Goal: Information Seeking & Learning: Learn about a topic

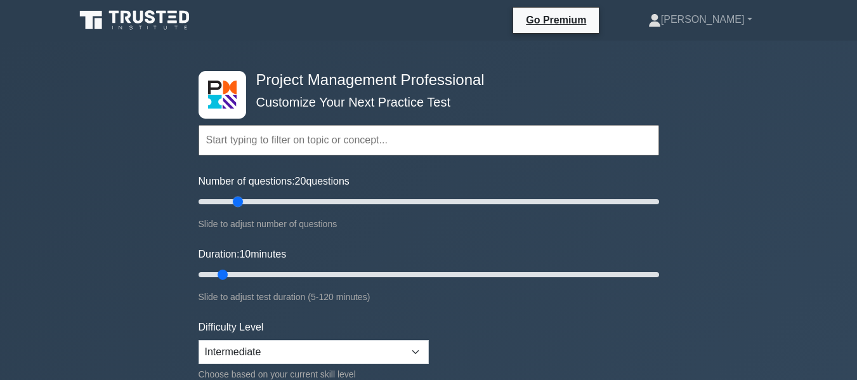
drag, startPoint x: 214, startPoint y: 200, endPoint x: 235, endPoint y: 206, distance: 22.5
type input "20"
click at [235, 206] on input "Number of questions: 20 questions" at bounding box center [429, 201] width 461 height 15
drag, startPoint x: 223, startPoint y: 272, endPoint x: 237, endPoint y: 274, distance: 14.7
type input "15"
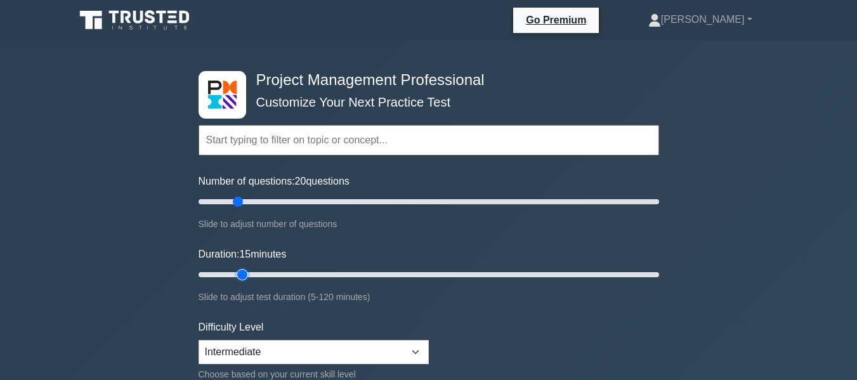
click at [237, 274] on input "Duration: 15 minutes" at bounding box center [429, 274] width 461 height 15
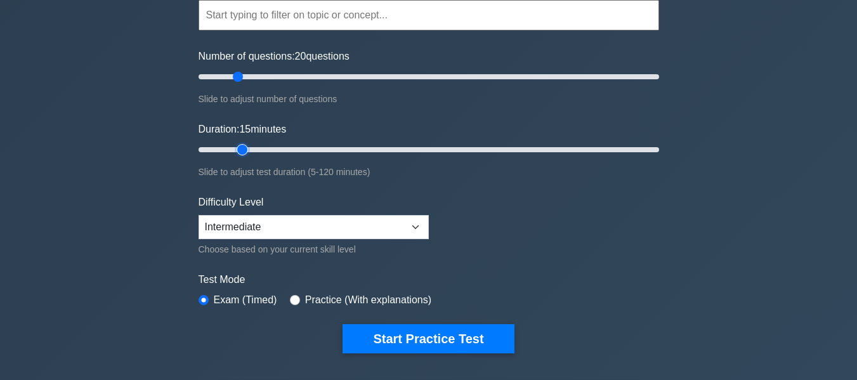
scroll to position [127, 0]
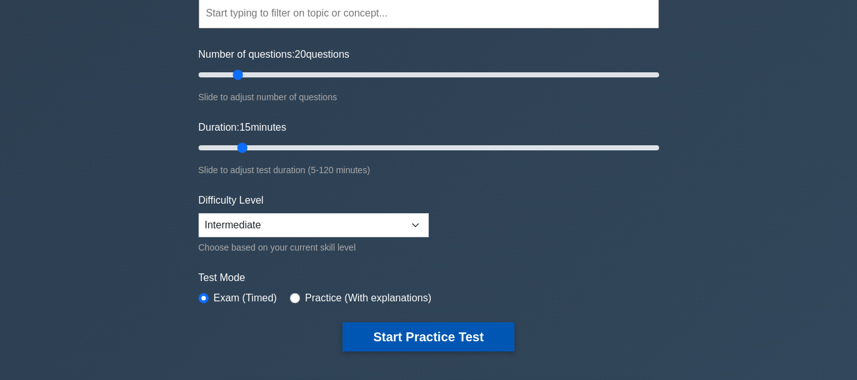
click at [411, 334] on button "Start Practice Test" at bounding box center [428, 336] width 171 height 29
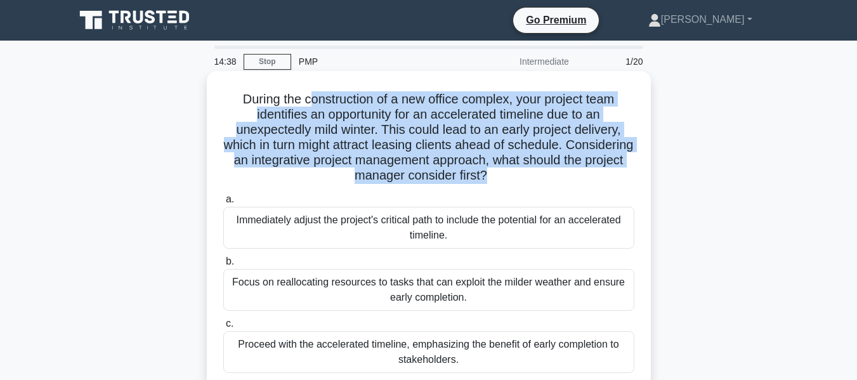
drag, startPoint x: 305, startPoint y: 102, endPoint x: 517, endPoint y: 175, distance: 224.8
click at [517, 175] on h5 "During the construction of a new office complex, your project team identifies a…" at bounding box center [429, 137] width 414 height 93
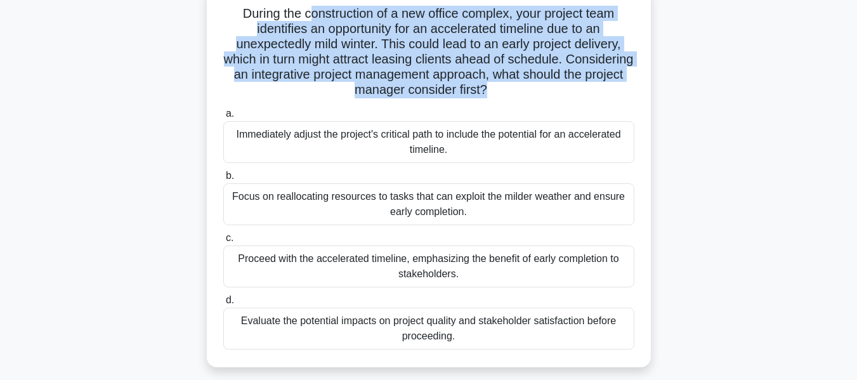
scroll to position [63, 0]
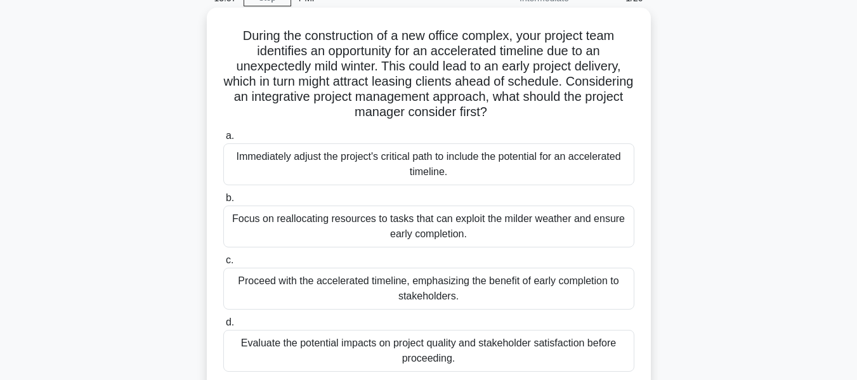
click at [461, 233] on div "Focus on reallocating resources to tasks that can exploit the milder weather an…" at bounding box center [428, 227] width 411 height 42
click at [223, 202] on input "b. Focus on reallocating resources to tasks that can exploit the milder weather…" at bounding box center [223, 198] width 0 height 8
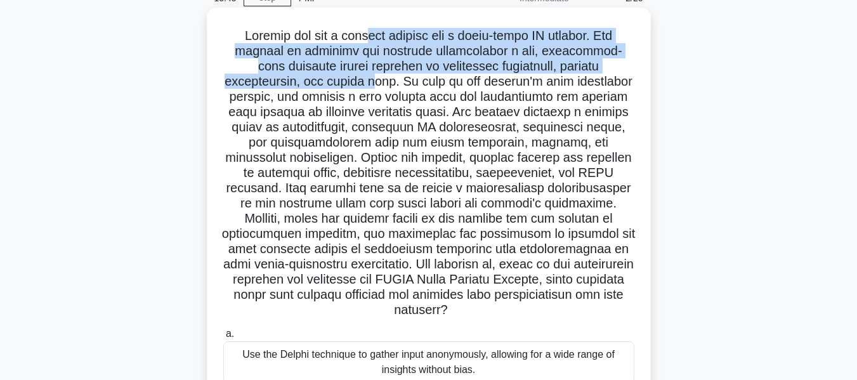
drag, startPoint x: 366, startPoint y: 34, endPoint x: 377, endPoint y: 88, distance: 55.1
click at [377, 88] on h5 ".spinner_0XTQ{transform-origin:center;animation:spinner_y6GP .75s linear infini…" at bounding box center [429, 173] width 414 height 291
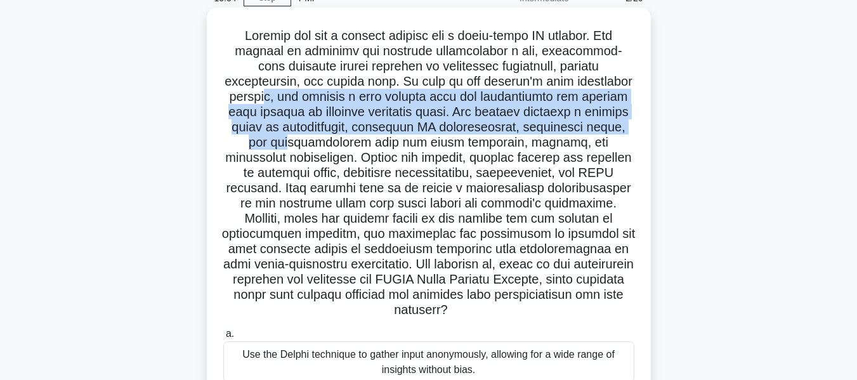
drag, startPoint x: 282, startPoint y: 103, endPoint x: 318, endPoint y: 141, distance: 52.1
click at [318, 141] on h5 ".spinner_0XTQ{transform-origin:center;animation:spinner_y6GP .75s linear infini…" at bounding box center [429, 173] width 414 height 291
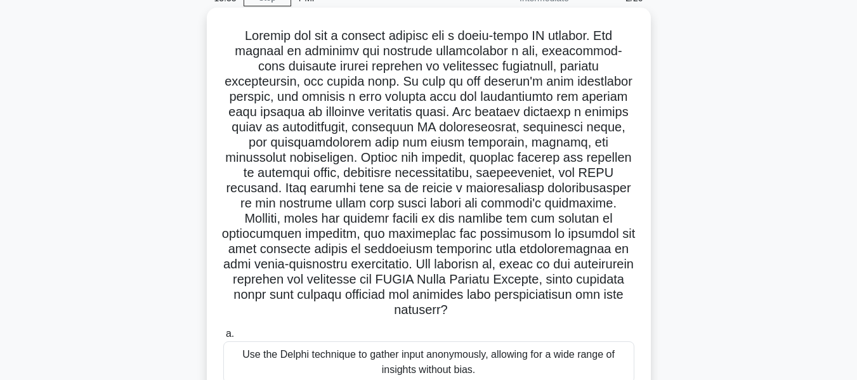
click at [341, 155] on h5 ".spinner_0XTQ{transform-origin:center;animation:spinner_y6GP .75s linear infini…" at bounding box center [429, 173] width 414 height 291
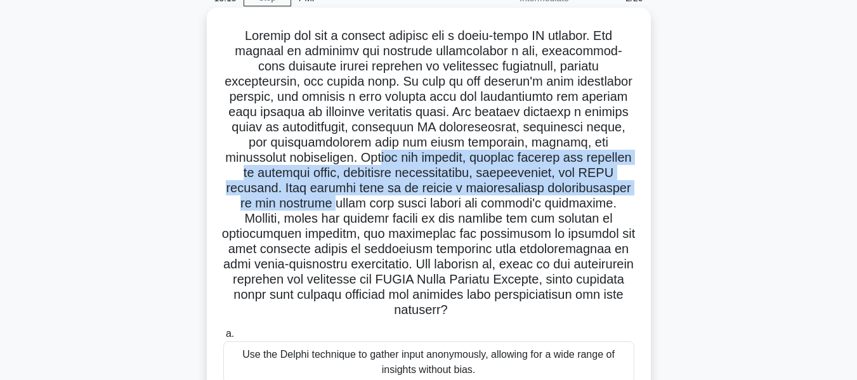
drag, startPoint x: 403, startPoint y: 168, endPoint x: 407, endPoint y: 211, distance: 43.4
click at [407, 211] on h5 ".spinner_0XTQ{transform-origin:center;animation:spinner_y6GP .75s linear infini…" at bounding box center [429, 173] width 414 height 291
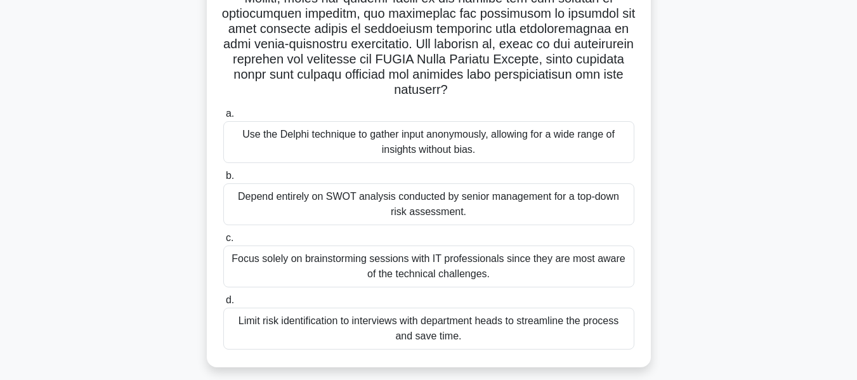
scroll to position [305, 0]
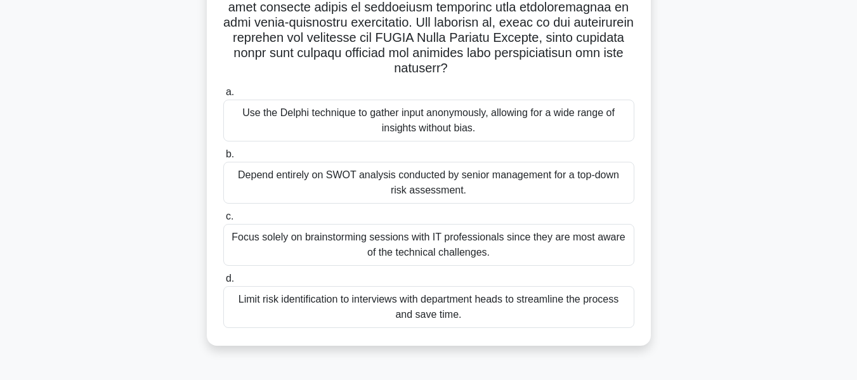
click at [376, 303] on div "Limit risk identification to interviews with department heads to streamline the…" at bounding box center [428, 307] width 411 height 42
click at [223, 283] on input "d. Limit risk identification to interviews with department heads to streamline …" at bounding box center [223, 279] width 0 height 8
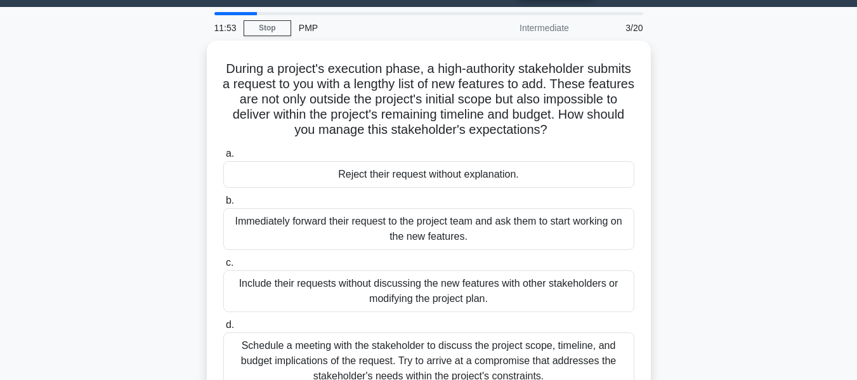
scroll to position [63, 0]
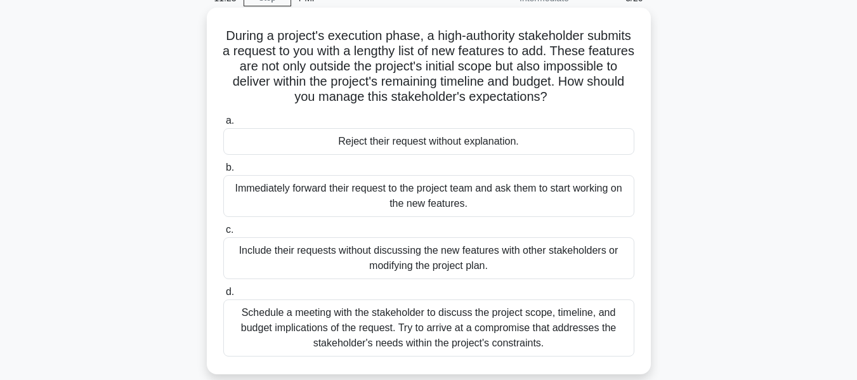
drag, startPoint x: 451, startPoint y: 36, endPoint x: 614, endPoint y: 102, distance: 175.4
click at [614, 102] on h5 "During a project's execution phase, a high-authority stakeholder submits a requ…" at bounding box center [429, 66] width 414 height 77
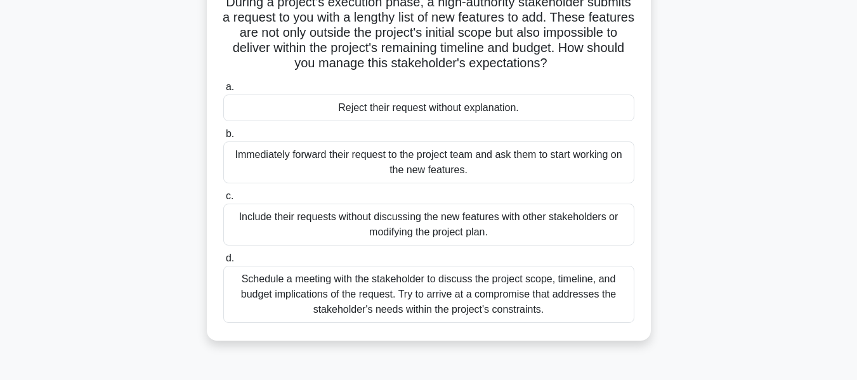
scroll to position [127, 0]
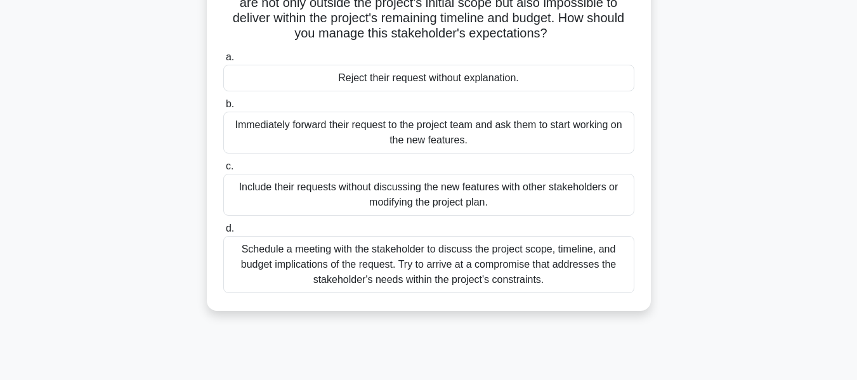
click at [365, 276] on div "Schedule a meeting with the stakeholder to discuss the project scope, timeline,…" at bounding box center [428, 264] width 411 height 57
click at [223, 233] on input "d. Schedule a meeting with the stakeholder to discuss the project scope, timeli…" at bounding box center [223, 229] width 0 height 8
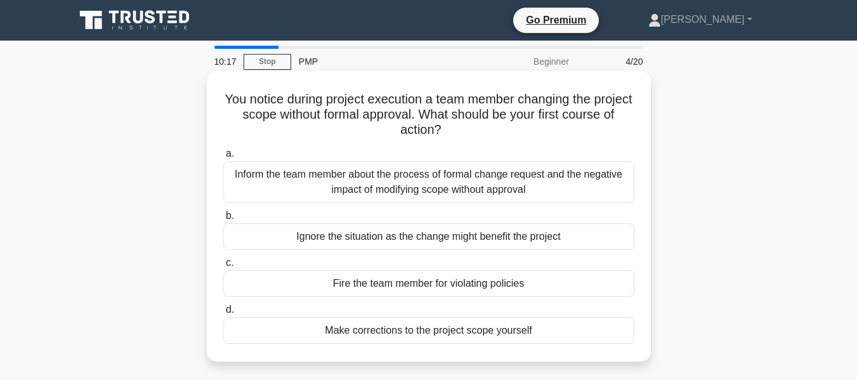
scroll to position [63, 0]
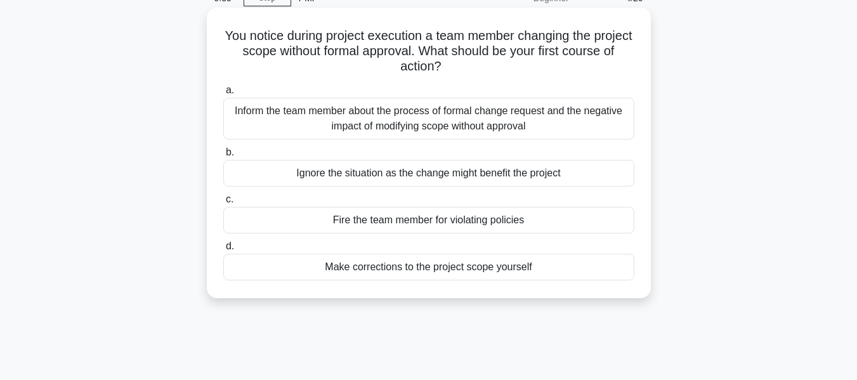
click at [334, 124] on div "Inform the team member about the process of formal change request and the negat…" at bounding box center [428, 119] width 411 height 42
click at [223, 95] on input "a. Inform the team member about the process of formal change request and the ne…" at bounding box center [223, 90] width 0 height 8
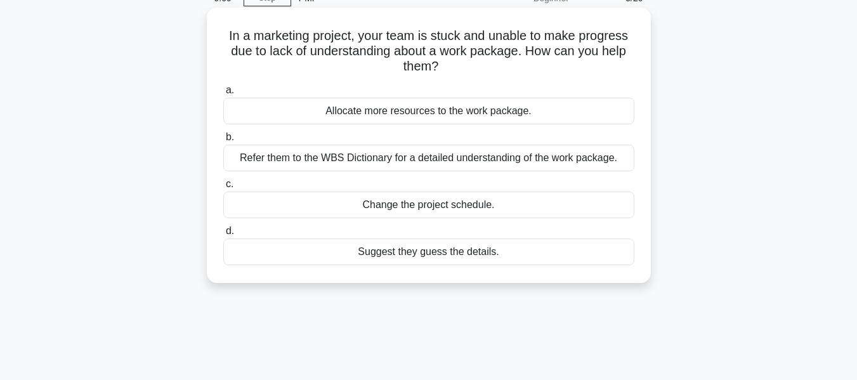
click at [337, 160] on div "Refer them to the WBS Dictionary for a detailed understanding of the work packa…" at bounding box center [428, 158] width 411 height 27
click at [223, 142] on input "b. Refer them to the WBS Dictionary for a detailed understanding of the work pa…" at bounding box center [223, 137] width 0 height 8
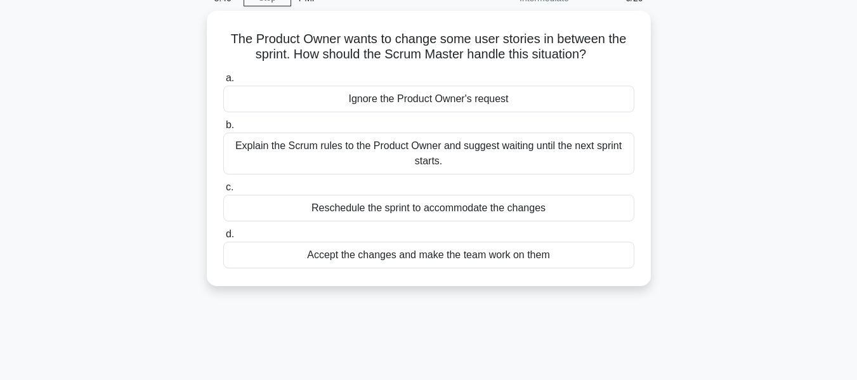
click at [337, 160] on div "Explain the Scrum rules to the Product Owner and suggest waiting until the next…" at bounding box center [428, 154] width 411 height 42
click at [223, 129] on input "b. Explain the Scrum rules to the Product Owner and suggest waiting until the n…" at bounding box center [223, 125] width 0 height 8
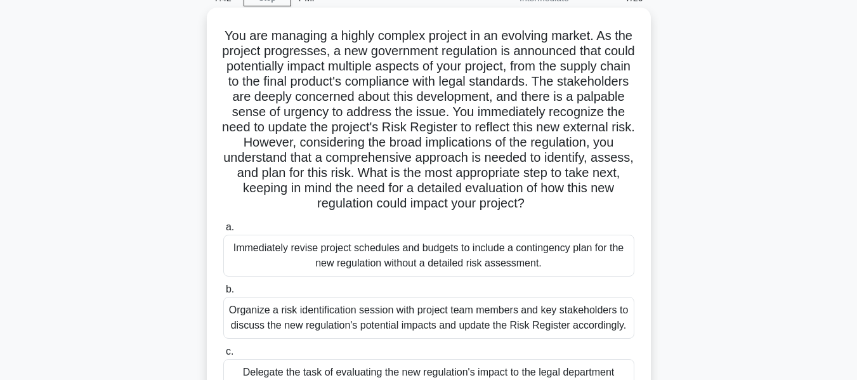
drag, startPoint x: 350, startPoint y: 145, endPoint x: 590, endPoint y: 205, distance: 247.8
click at [590, 205] on h5 "You are managing a highly complex project in an evolving market. As the project…" at bounding box center [429, 120] width 414 height 184
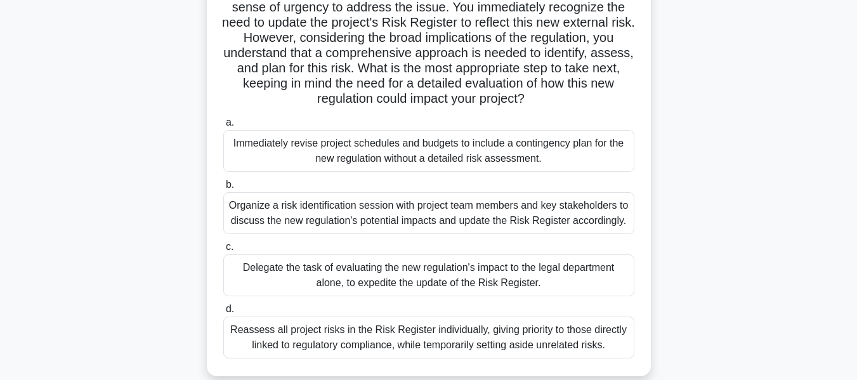
scroll to position [190, 0]
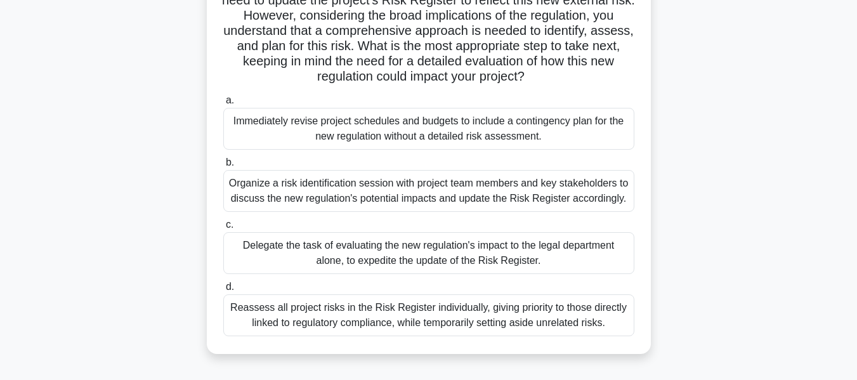
click at [526, 200] on div "Organize a risk identification session with project team members and key stakeh…" at bounding box center [428, 191] width 411 height 42
click at [223, 167] on input "b. Organize a risk identification session with project team members and key sta…" at bounding box center [223, 163] width 0 height 8
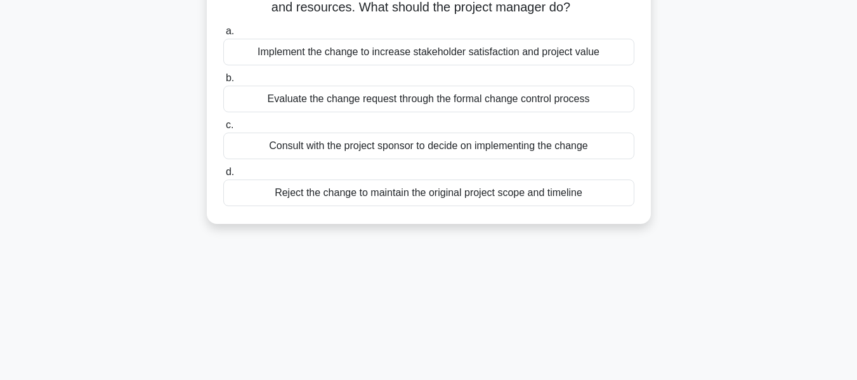
scroll to position [0, 0]
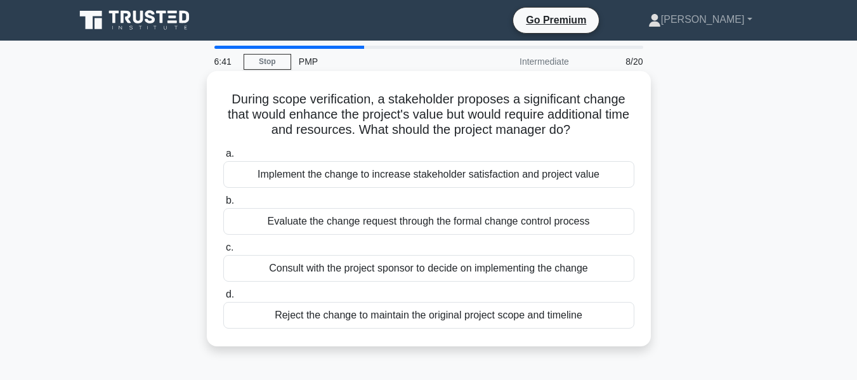
click at [362, 216] on div "Evaluate the change request through the formal change control process" at bounding box center [428, 221] width 411 height 27
click at [223, 205] on input "b. Evaluate the change request through the formal change control process" at bounding box center [223, 201] width 0 height 8
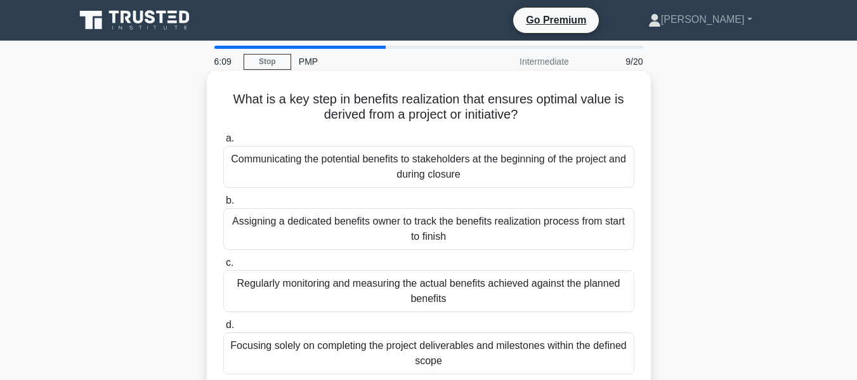
click at [379, 157] on div "Communicating the potential benefits to stakeholders at the beginning of the pr…" at bounding box center [428, 167] width 411 height 42
click at [223, 143] on input "a. Communicating the potential benefits to stakeholders at the beginning of the…" at bounding box center [223, 139] width 0 height 8
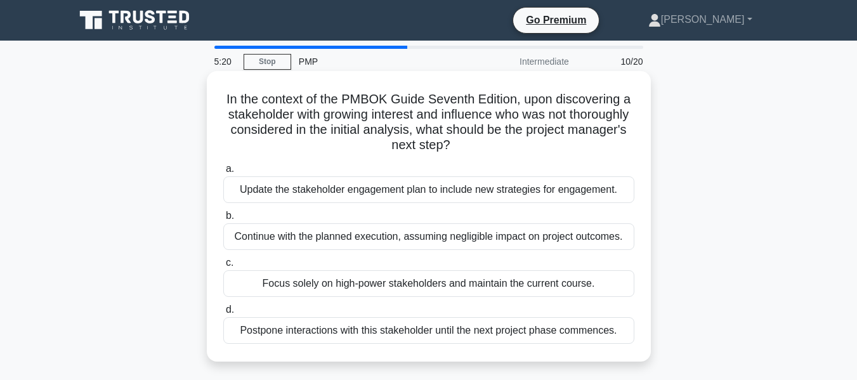
click at [386, 195] on div "Update the stakeholder engagement plan to include new strategies for engagement." at bounding box center [428, 189] width 411 height 27
click at [223, 173] on input "a. Update the stakeholder engagement plan to include new strategies for engagem…" at bounding box center [223, 169] width 0 height 8
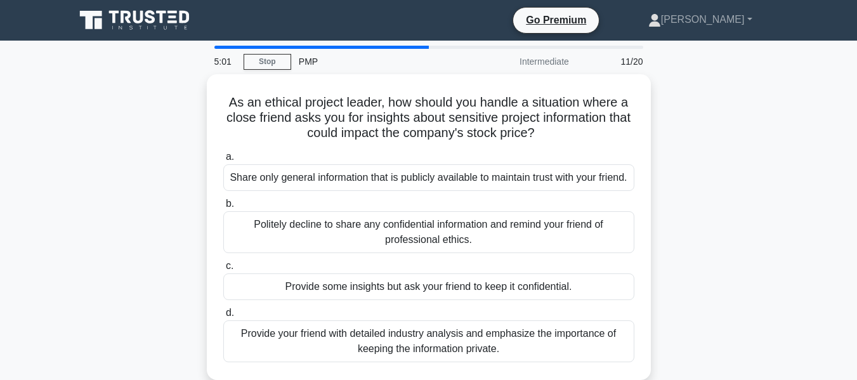
scroll to position [63, 0]
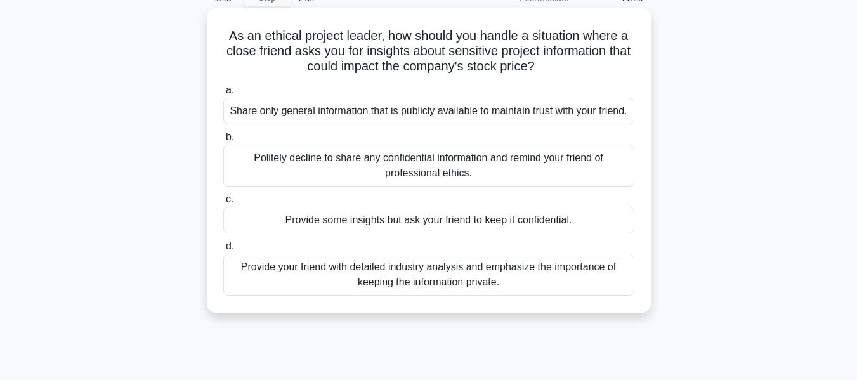
click at [389, 180] on div "Politely decline to share any confidential information and remind your friend o…" at bounding box center [428, 166] width 411 height 42
click at [223, 142] on input "b. Politely decline to share any confidential information and remind your frien…" at bounding box center [223, 137] width 0 height 8
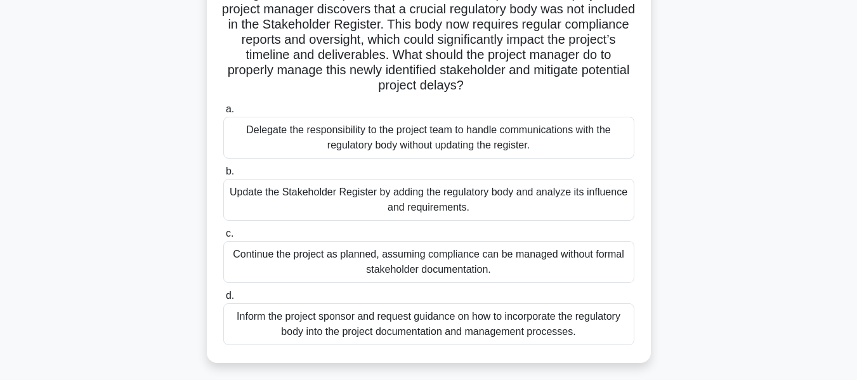
scroll to position [127, 0]
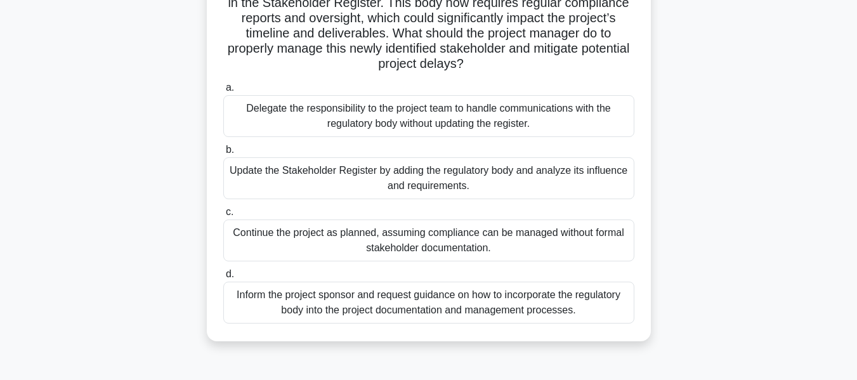
click at [395, 185] on div "Update the Stakeholder Register by adding the regulatory body and analyze its i…" at bounding box center [428, 178] width 411 height 42
click at [223, 154] on input "b. Update the Stakeholder Register by adding the regulatory body and analyze it…" at bounding box center [223, 150] width 0 height 8
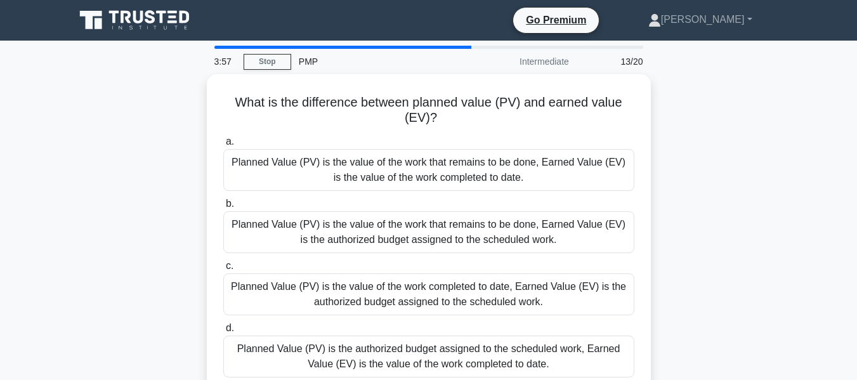
scroll to position [63, 0]
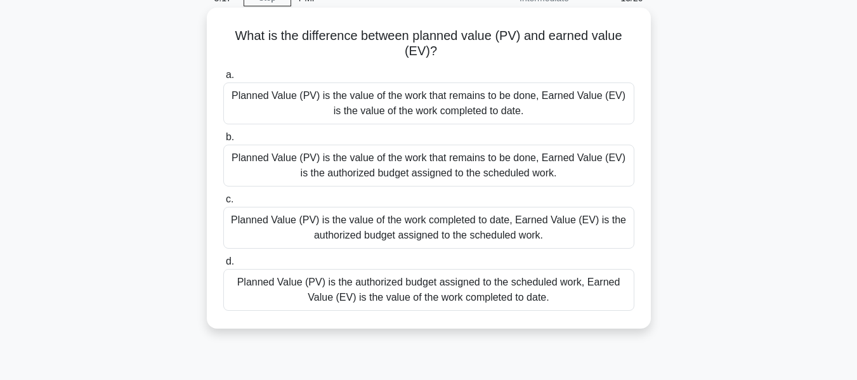
click at [385, 291] on div "Planned Value (PV) is the authorized budget assigned to the scheduled work, Ear…" at bounding box center [428, 290] width 411 height 42
click at [223, 266] on input "d. Planned Value (PV) is the authorized budget assigned to the scheduled work, …" at bounding box center [223, 262] width 0 height 8
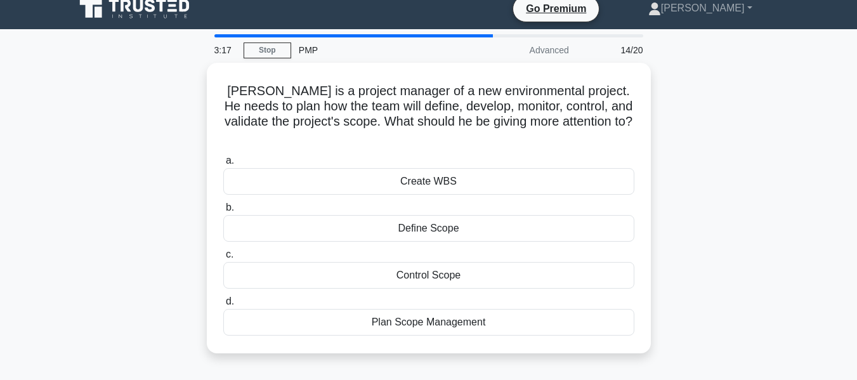
scroll to position [0, 0]
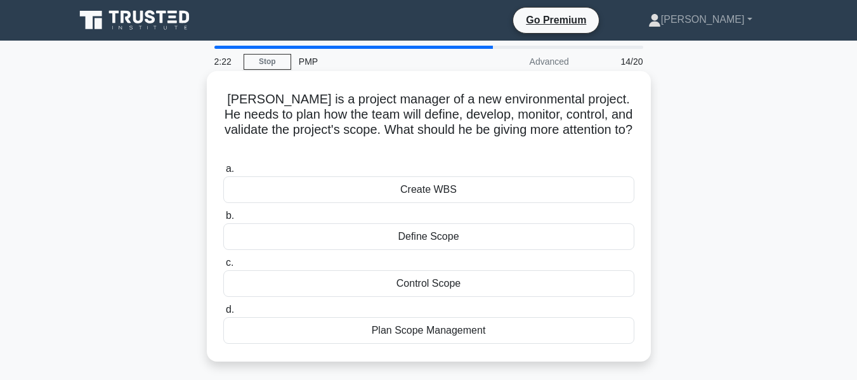
click at [391, 324] on div "Plan Scope Management" at bounding box center [428, 330] width 411 height 27
click at [223, 314] on input "d. Plan Scope Management" at bounding box center [223, 310] width 0 height 8
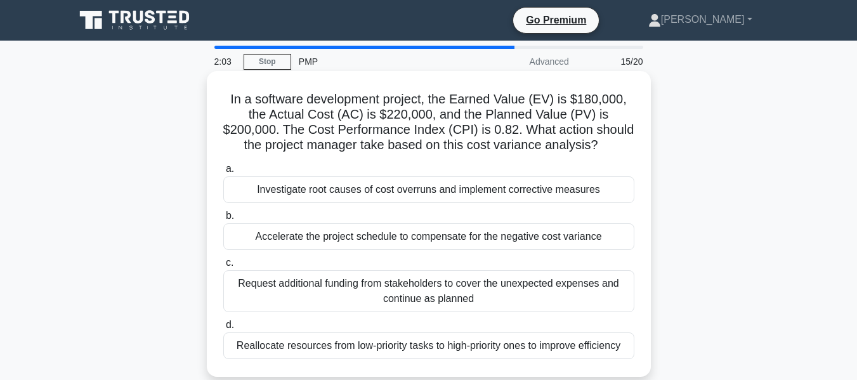
click at [376, 242] on div "Accelerate the project schedule to compensate for the negative cost variance" at bounding box center [428, 236] width 411 height 27
click at [223, 220] on input "b. Accelerate the project schedule to compensate for the negative cost variance" at bounding box center [223, 216] width 0 height 8
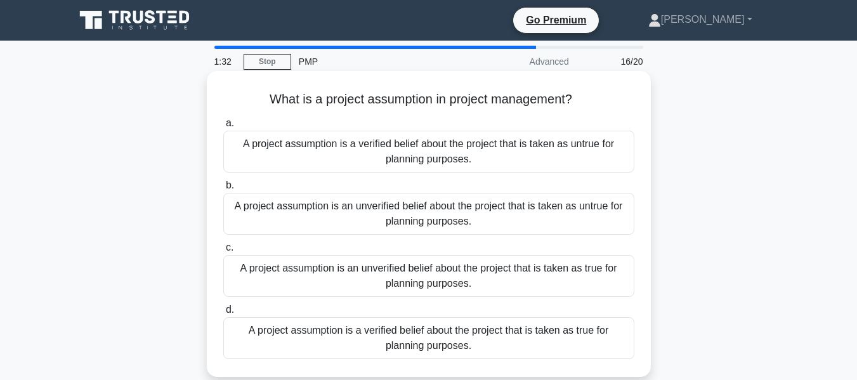
click at [381, 206] on div "A project assumption is an unverified belief about the project that is taken as…" at bounding box center [428, 214] width 411 height 42
click at [223, 190] on input "b. A project assumption is an unverified belief about the project that is taken…" at bounding box center [223, 186] width 0 height 8
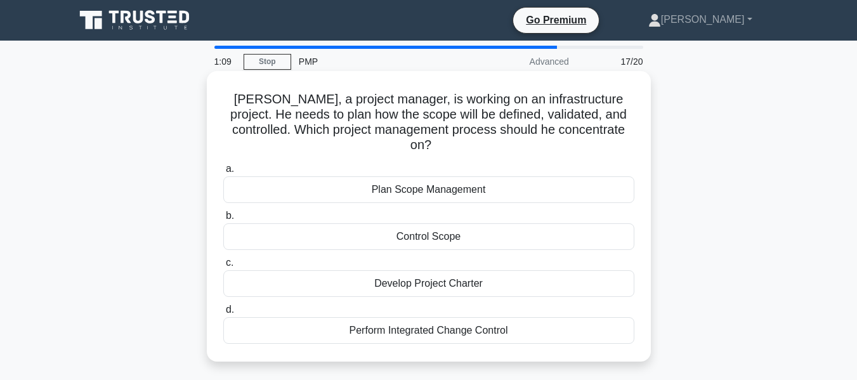
click at [410, 176] on div "Plan Scope Management" at bounding box center [428, 189] width 411 height 27
click at [223, 173] on input "a. Plan Scope Management" at bounding box center [223, 169] width 0 height 8
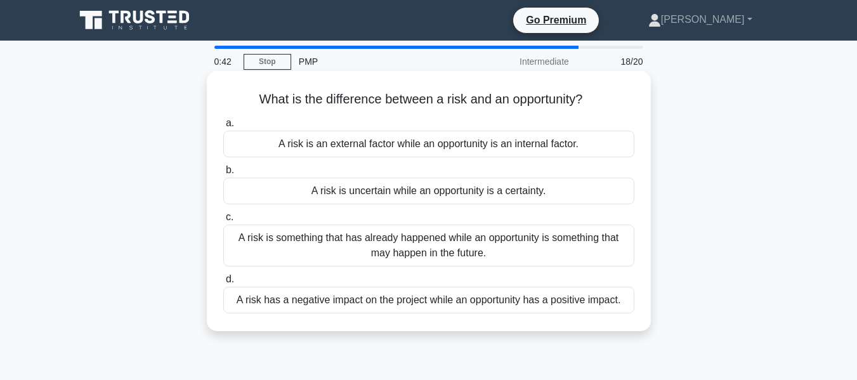
click at [385, 257] on div "A risk is something that has already happened while an opportunity is something…" at bounding box center [428, 246] width 411 height 42
click at [223, 221] on input "c. A risk is something that has already happened while an opportunity is someth…" at bounding box center [223, 217] width 0 height 8
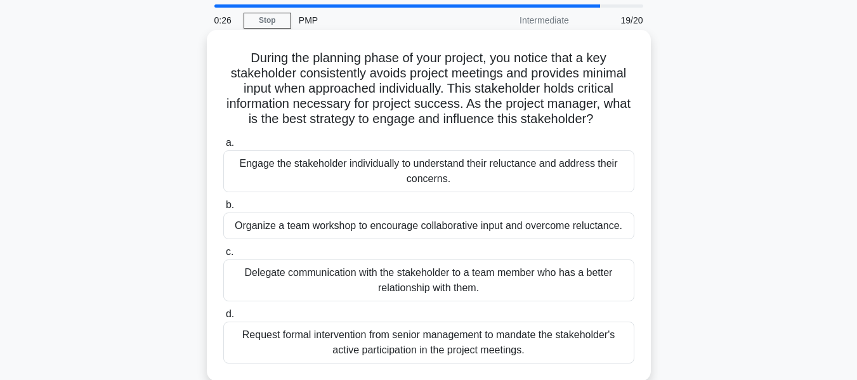
scroll to position [63, 0]
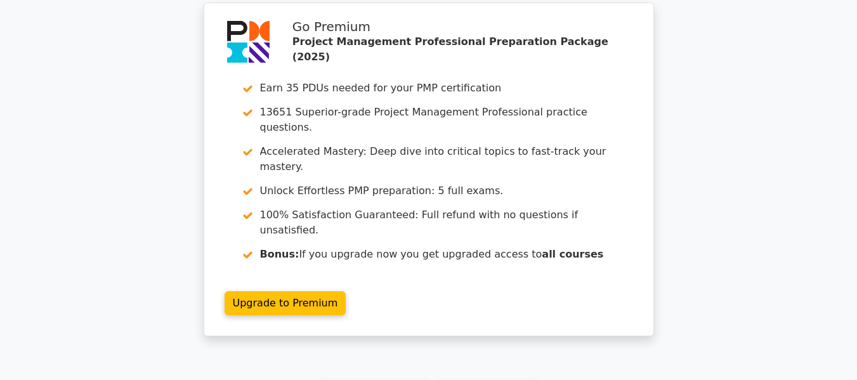
scroll to position [2688, 0]
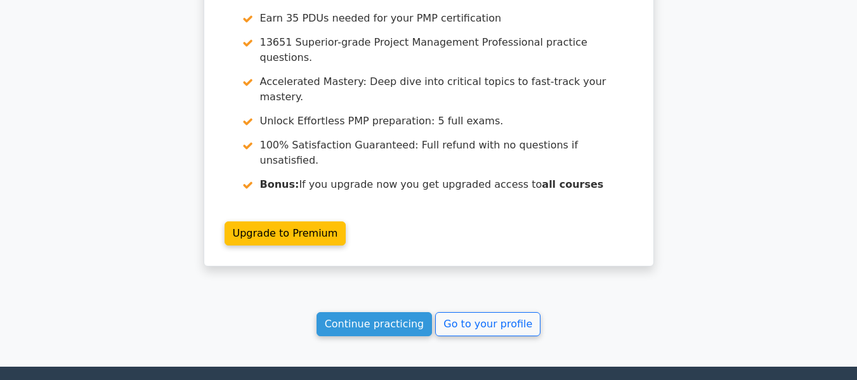
click at [694, 312] on div "Continue practicing Go to your profile" at bounding box center [429, 324] width 708 height 24
